Goal: Information Seeking & Learning: Learn about a topic

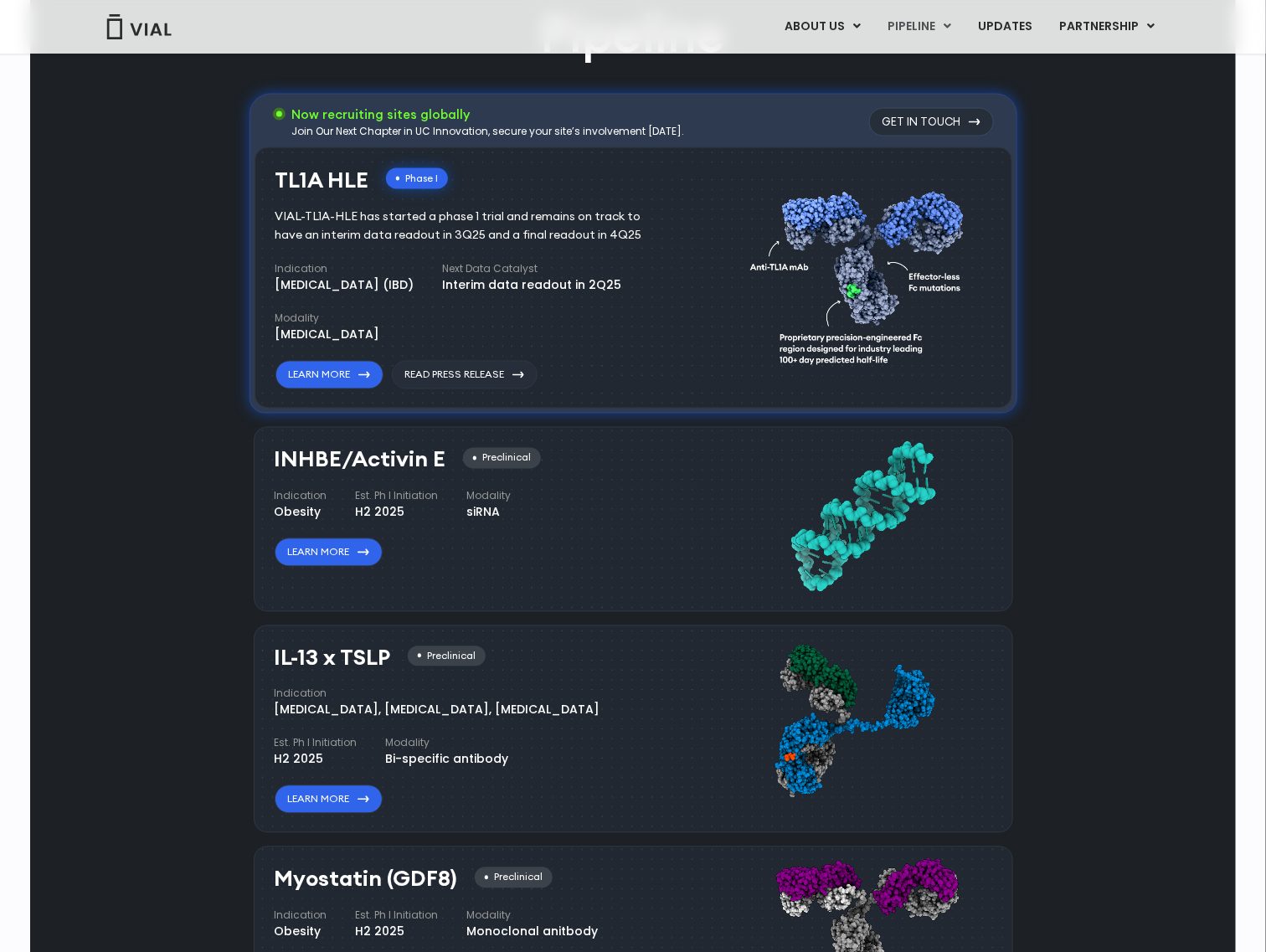
click at [1095, 505] on div "Pipeline Now recruiting sites globally Join Our Next Chapter in UC Innovation, …" at bounding box center [633, 619] width 1168 height 1240
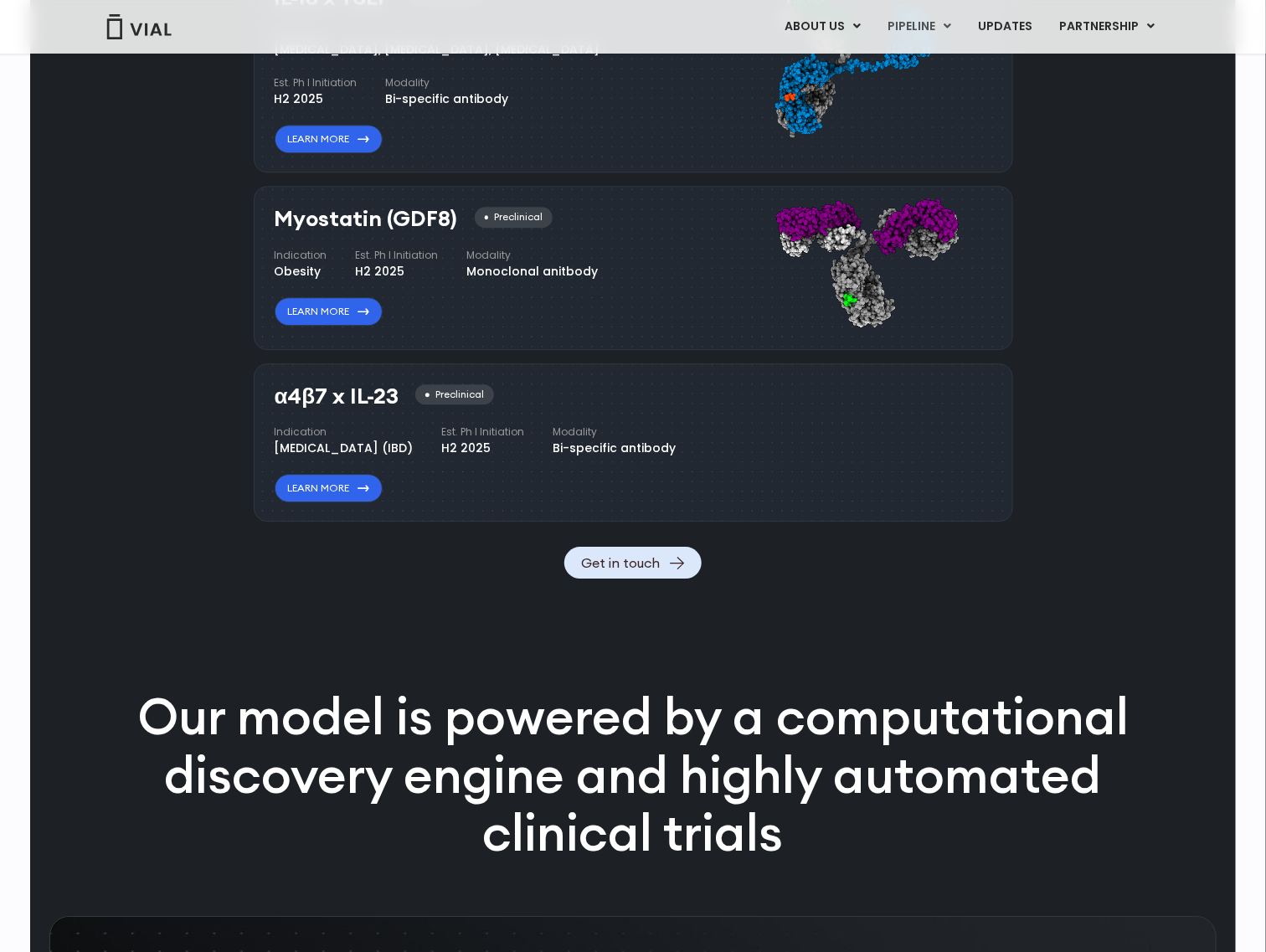
scroll to position [1581, 0]
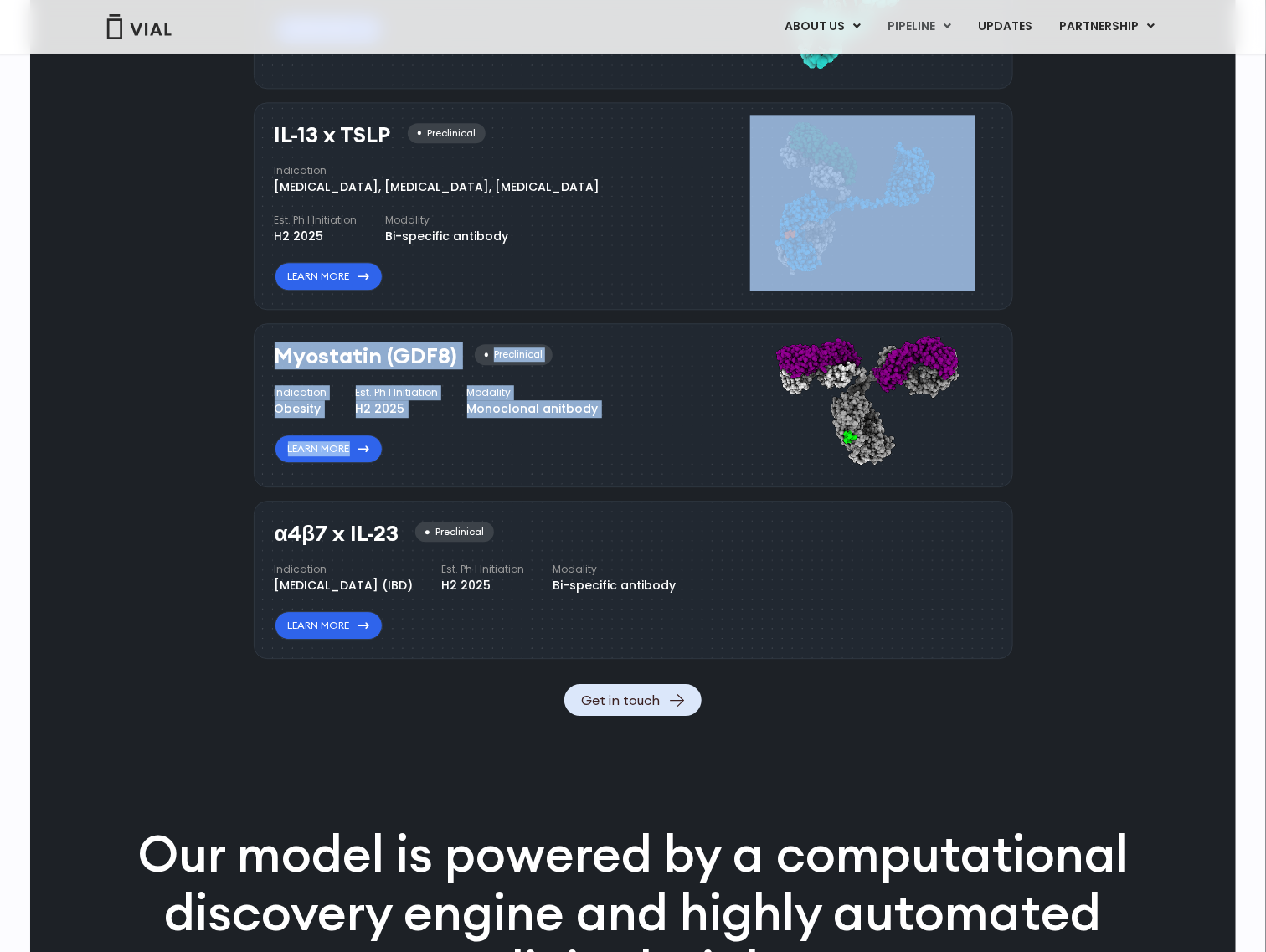
click at [1154, 316] on div "Pipeline Now recruiting sites globally Join Our Next Chapter in UC Innovation, …" at bounding box center [633, 96] width 1168 height 1240
